Goal: Navigation & Orientation: Find specific page/section

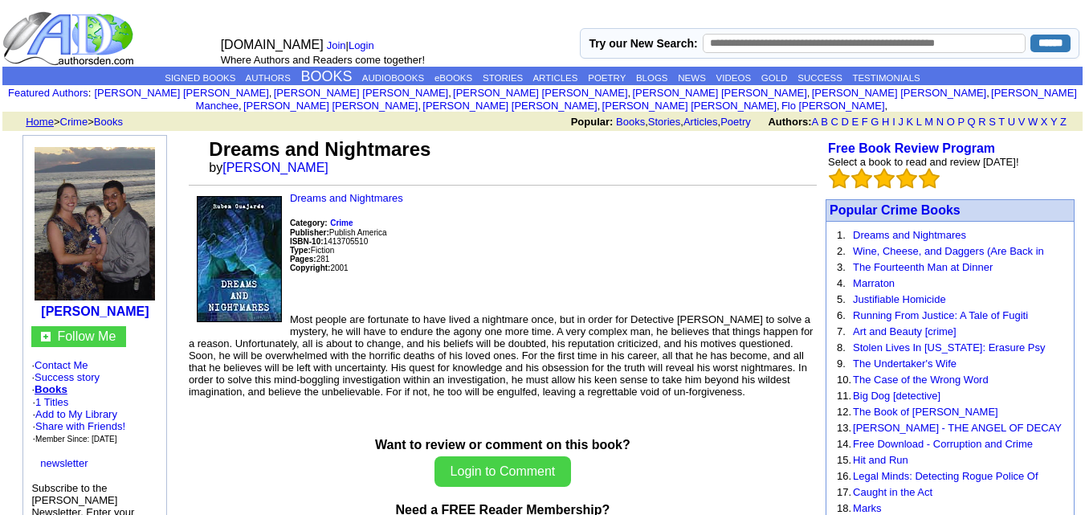
click at [49, 116] on link "Home" at bounding box center [40, 122] width 28 height 12
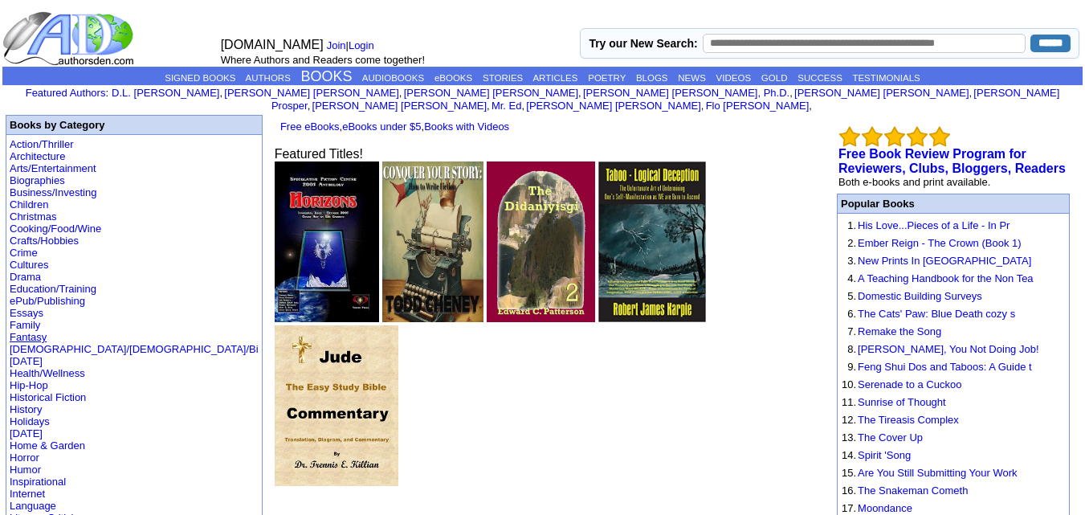
click at [31, 331] on link "Fantasy" at bounding box center [28, 337] width 37 height 12
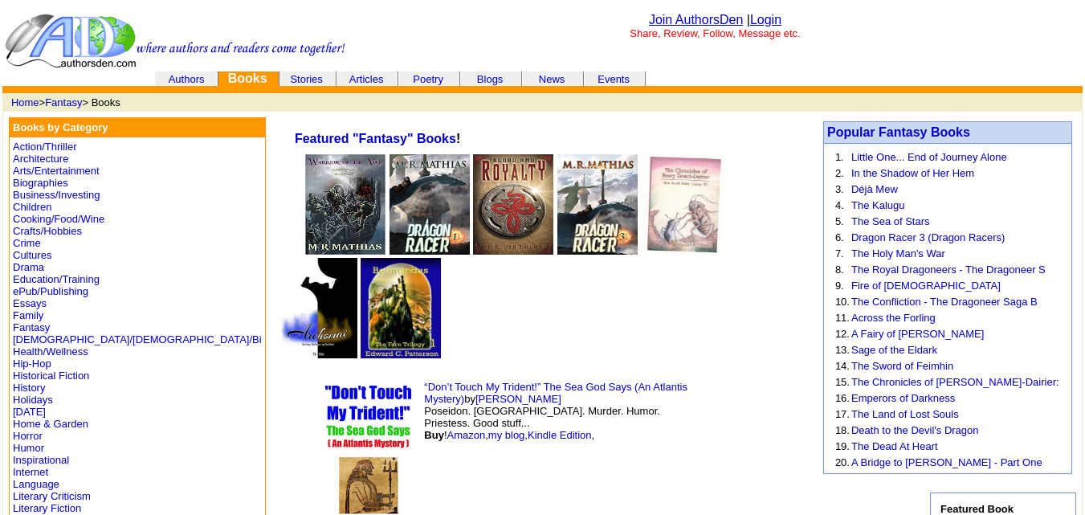
click at [28, 323] on link "Fantasy" at bounding box center [31, 327] width 37 height 12
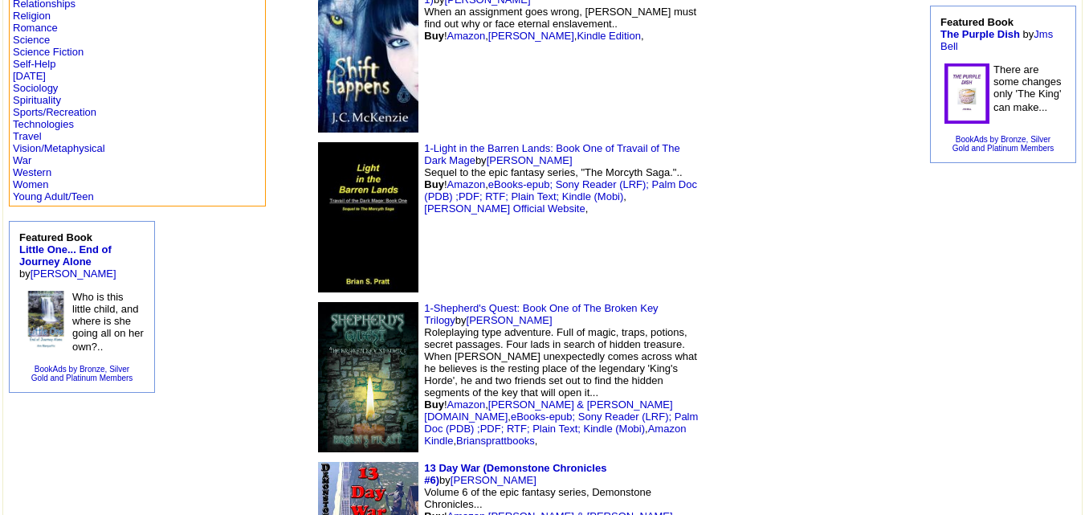
scroll to position [723, 0]
